Goal: Task Accomplishment & Management: Use online tool/utility

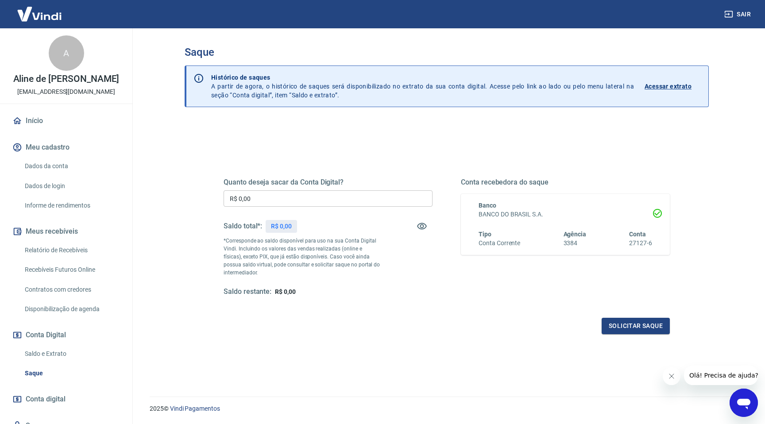
click at [328, 198] on input "R$ 0,00" at bounding box center [328, 198] width 209 height 16
type input "R$ 5.400,00"
click at [638, 324] on button "Solicitar saque" at bounding box center [636, 326] width 68 height 16
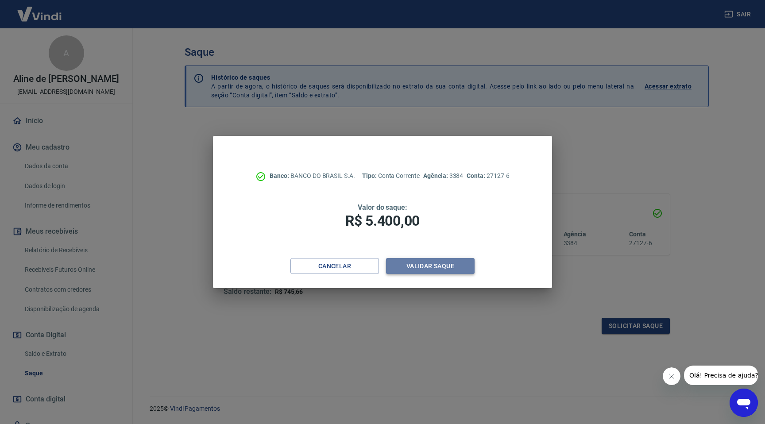
click at [429, 272] on button "Validar saque" at bounding box center [430, 266] width 89 height 16
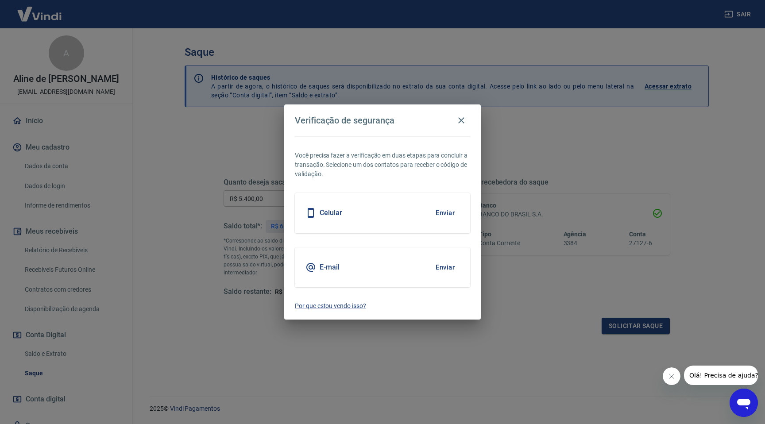
click at [370, 262] on div "E-mail Enviar" at bounding box center [382, 268] width 175 height 40
click at [435, 269] on button "Enviar" at bounding box center [445, 267] width 29 height 19
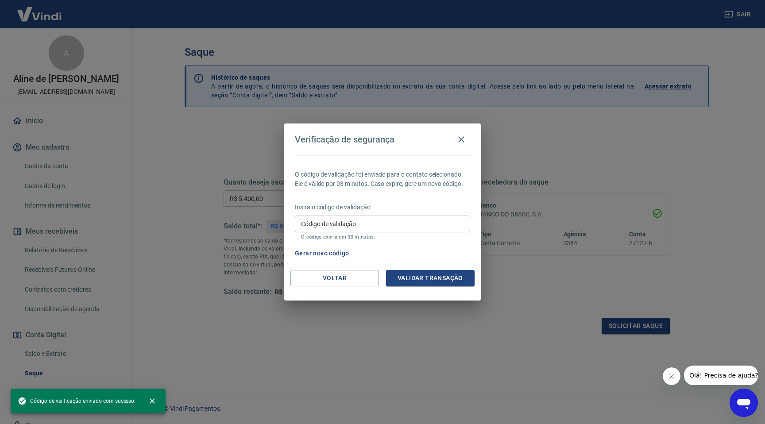
click at [350, 229] on input "Código de validação" at bounding box center [382, 224] width 175 height 16
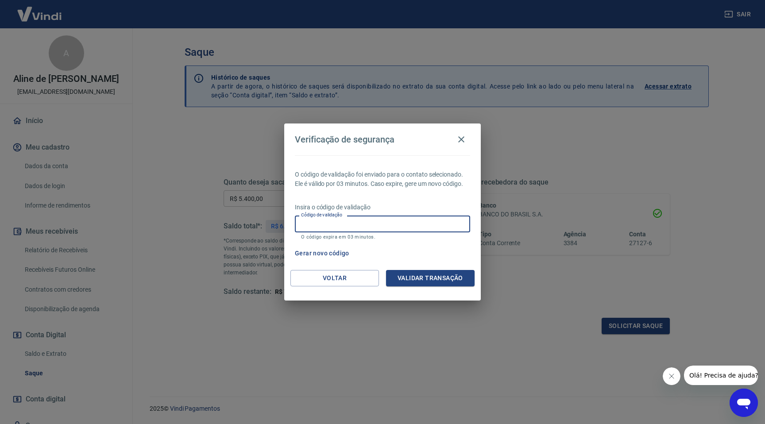
paste input "842261"
type input "842261"
click at [404, 275] on button "Validar transação" at bounding box center [430, 278] width 89 height 16
